Goal: Find specific page/section: Find specific page/section

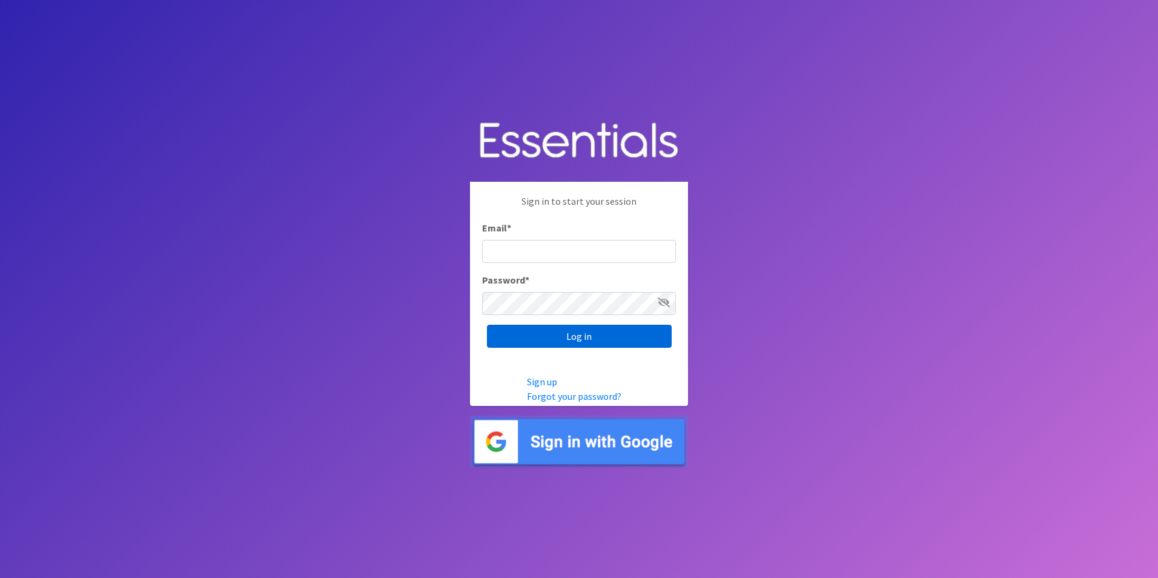
type input "amanda@healthystartswfl.com"
click at [590, 335] on input "Log in" at bounding box center [579, 336] width 185 height 23
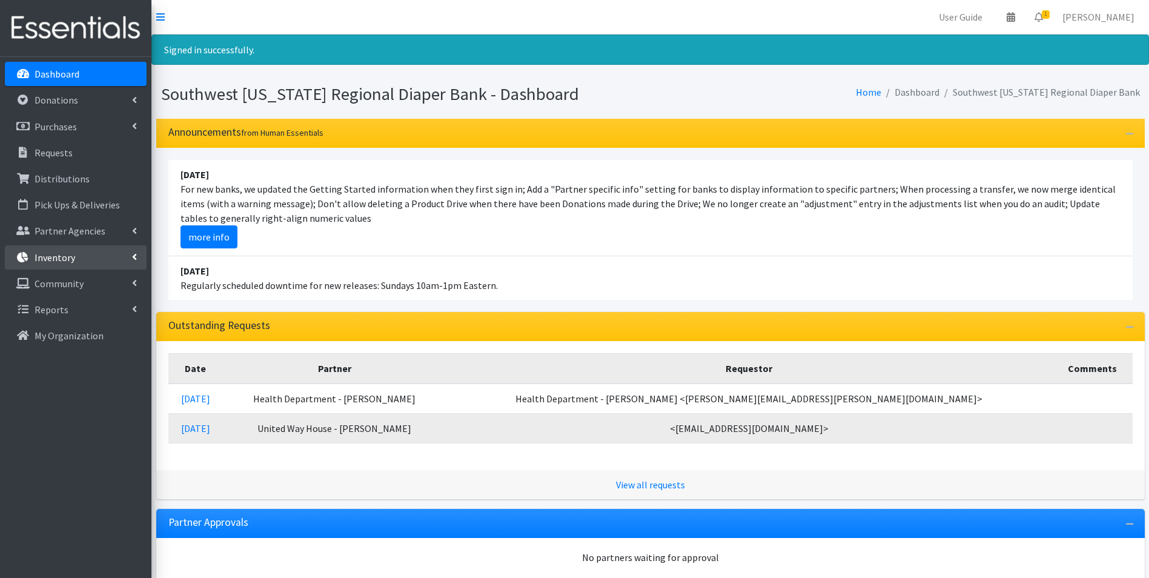
click at [49, 262] on p "Inventory" at bounding box center [55, 257] width 41 height 12
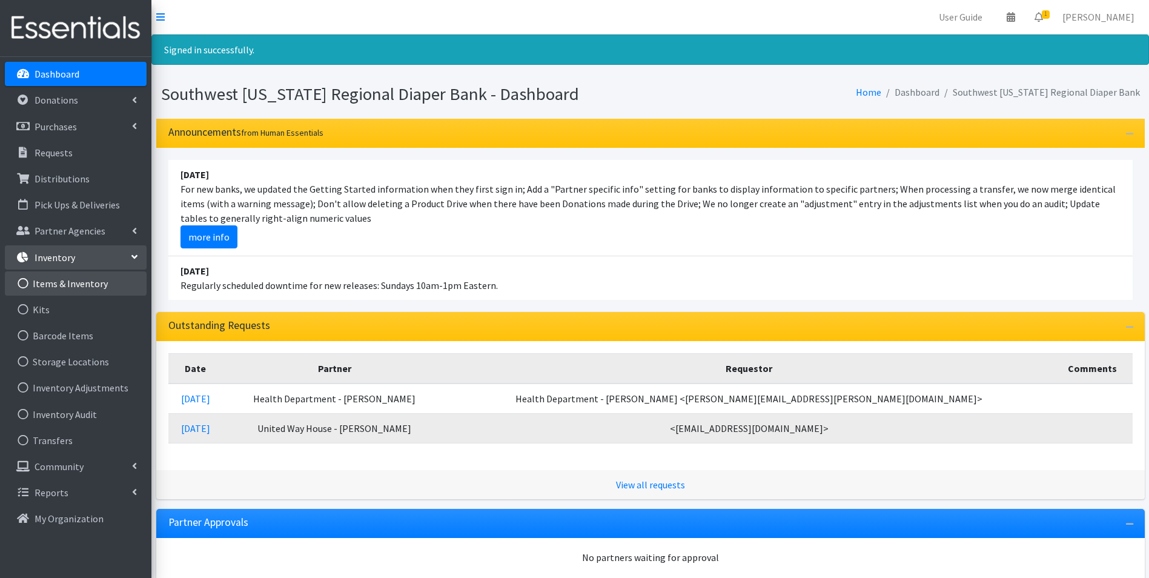
click at [76, 274] on link "Items & Inventory" at bounding box center [76, 283] width 142 height 24
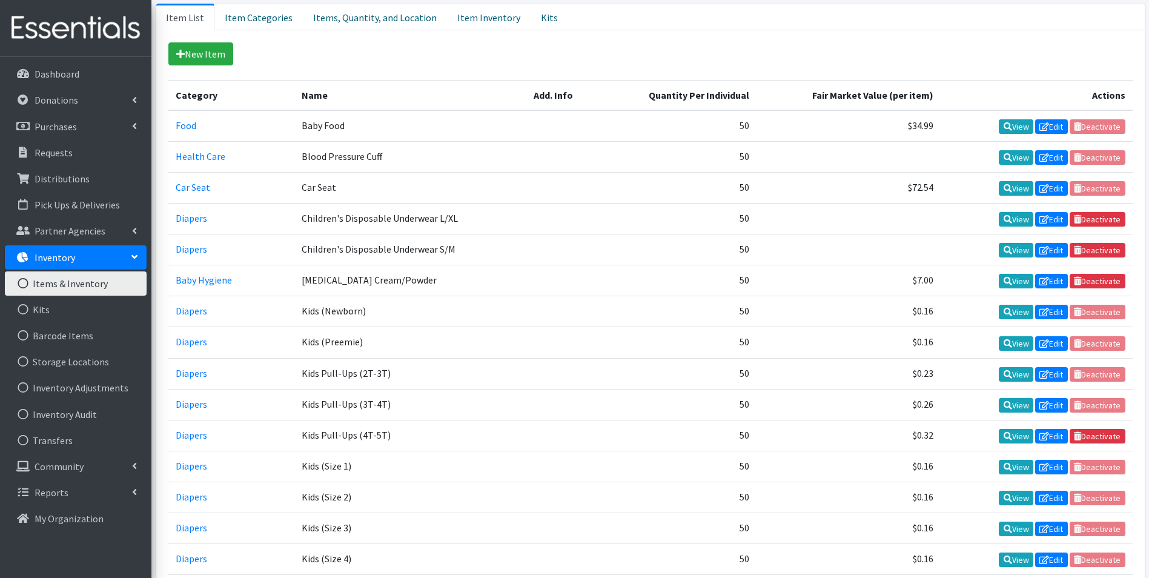
scroll to position [314, 0]
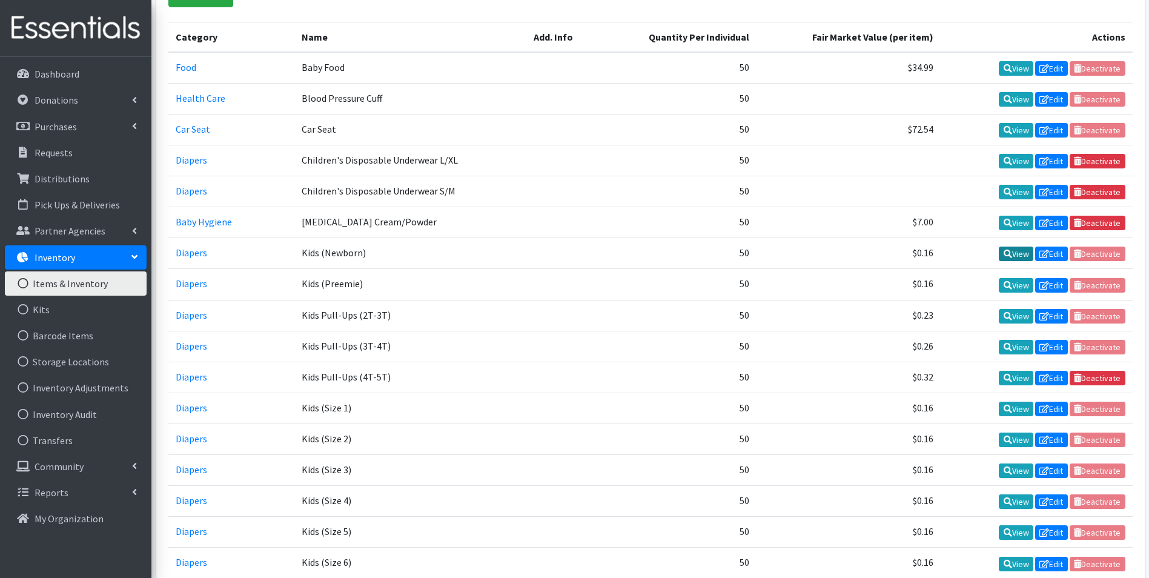
click at [1018, 259] on link "View" at bounding box center [1015, 253] width 35 height 15
click at [1009, 414] on link "View" at bounding box center [1015, 408] width 35 height 15
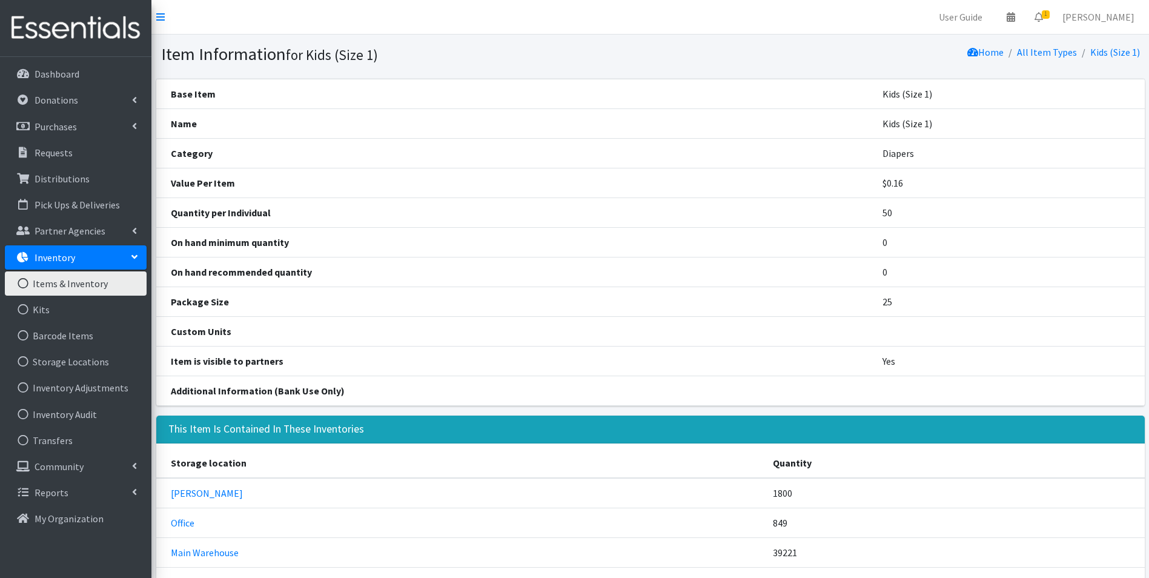
scroll to position [74, 0]
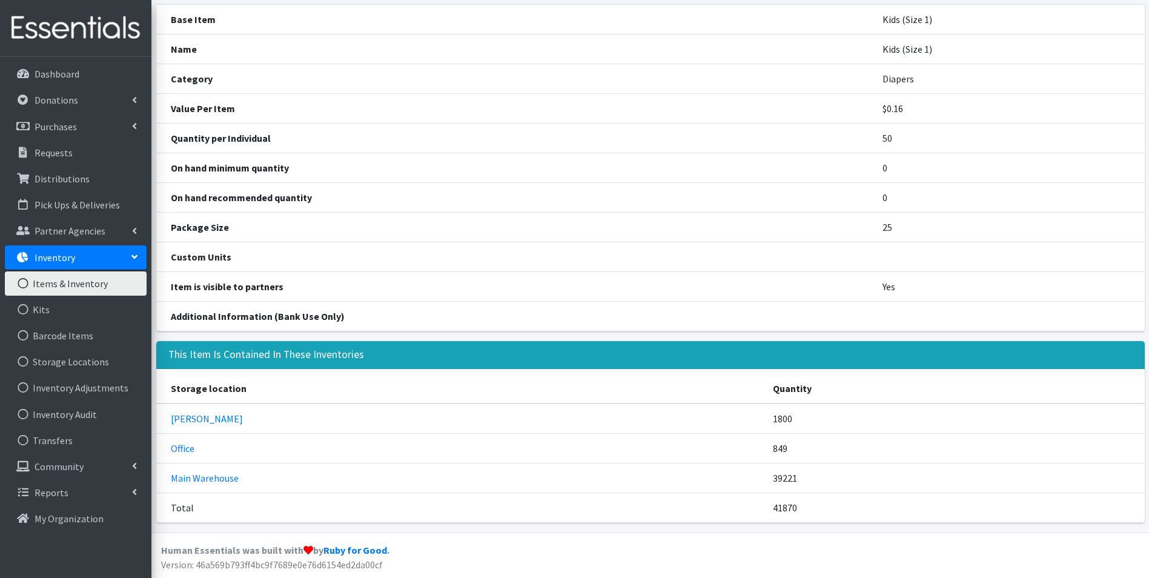
click at [37, 59] on div "Dashboard Donations All Donations New Donation Purchases All Purchases [GEOGRAP…" at bounding box center [75, 328] width 151 height 543
click at [37, 70] on p "Dashboard" at bounding box center [57, 74] width 45 height 12
